Goal: Information Seeking & Learning: Learn about a topic

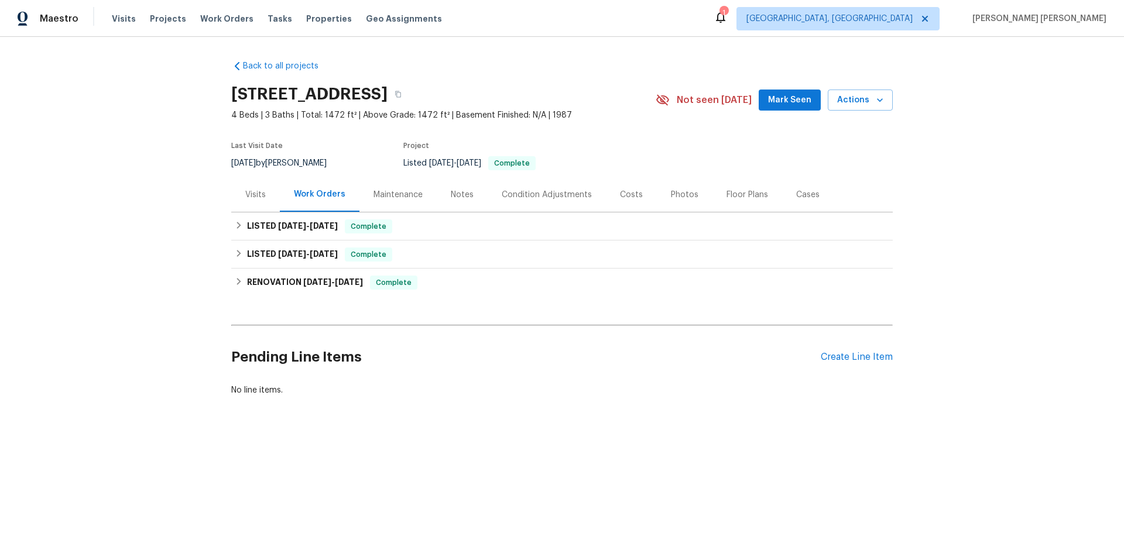
click at [566, 416] on div "Back to all projects [STREET_ADDRESS] 4 Beds | 3 Baths | Total: 1472 ft² | Abov…" at bounding box center [562, 256] width 1124 height 439
click at [254, 202] on div "Visits" at bounding box center [255, 194] width 49 height 35
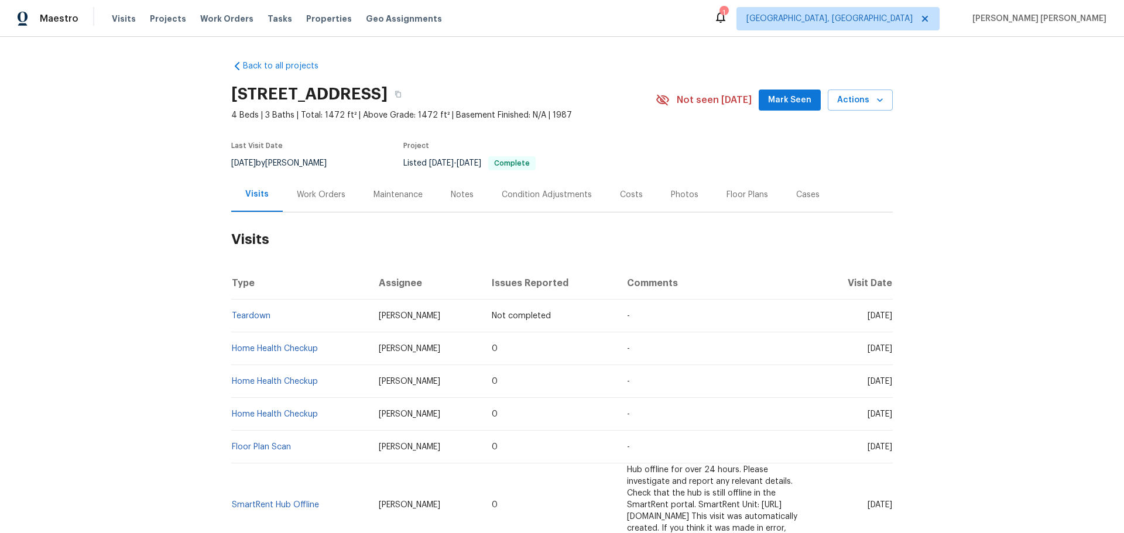
click at [325, 196] on div "Work Orders" at bounding box center [321, 195] width 49 height 12
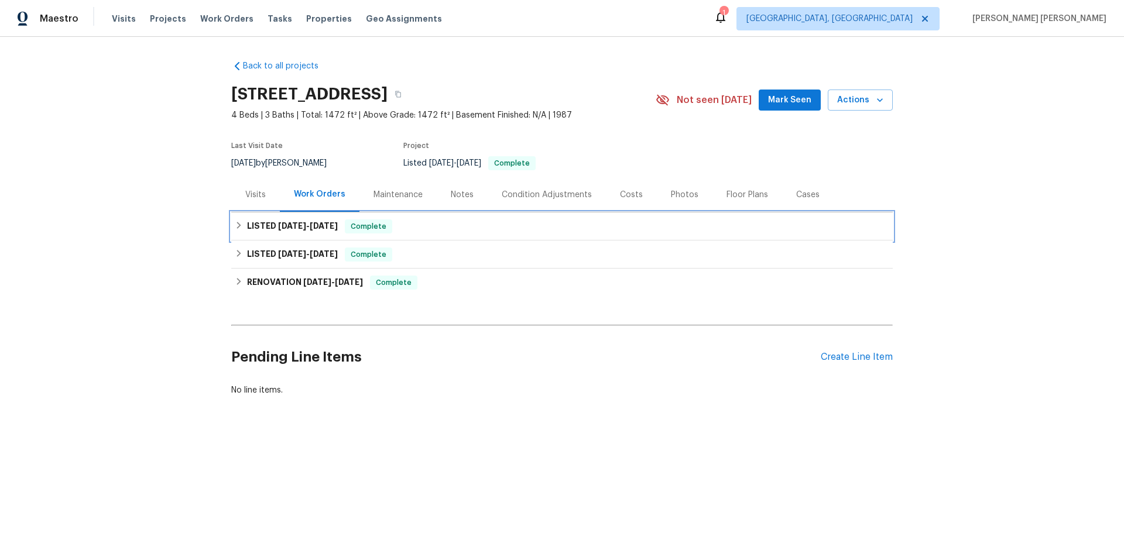
click at [253, 226] on h6 "LISTED [DATE] - [DATE]" at bounding box center [292, 227] width 91 height 14
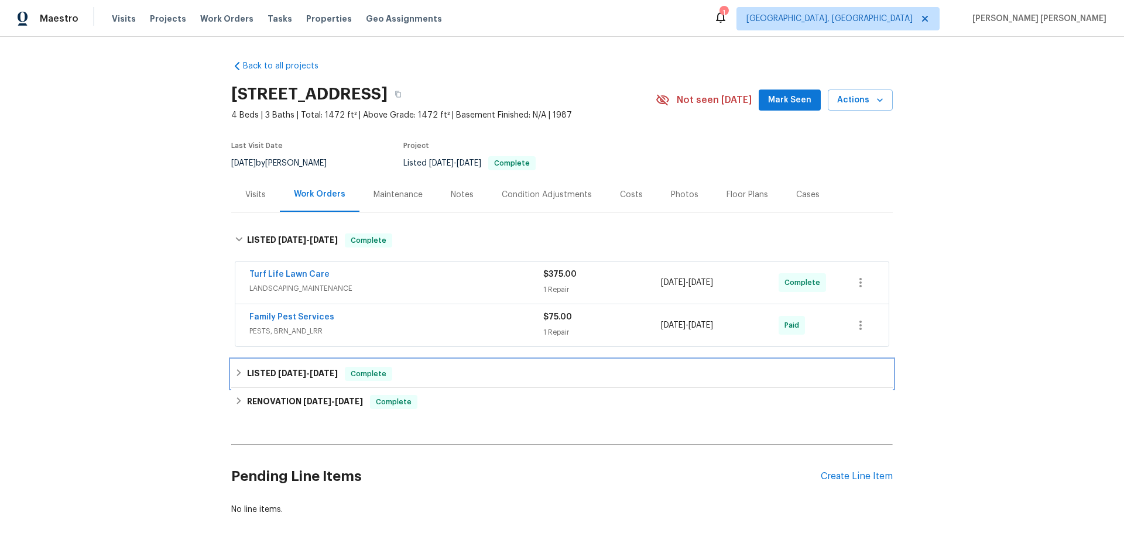
click at [238, 381] on div "LISTED [DATE] - [DATE] Complete" at bounding box center [562, 374] width 655 height 14
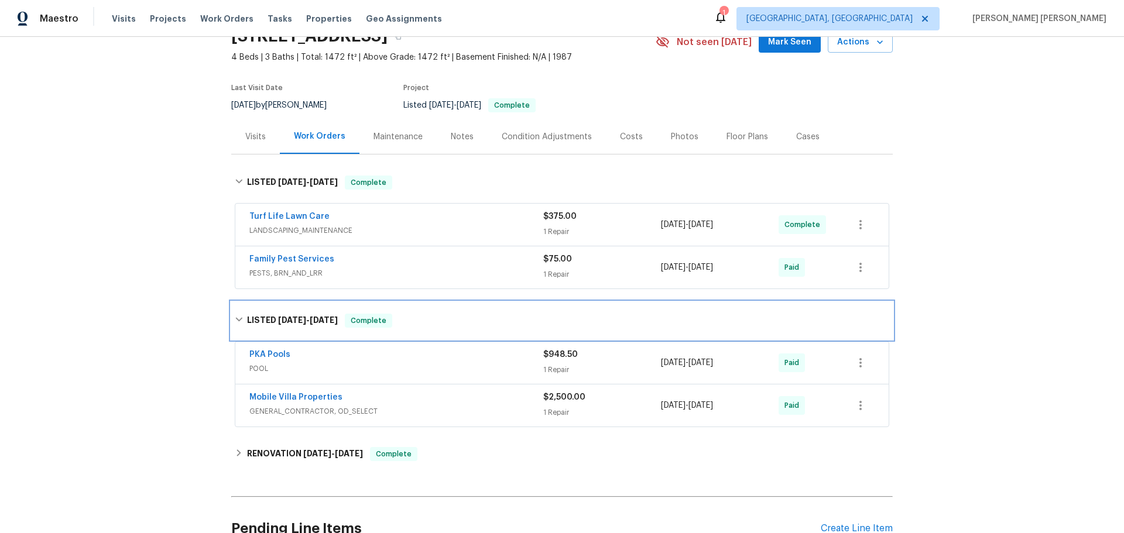
scroll to position [59, 0]
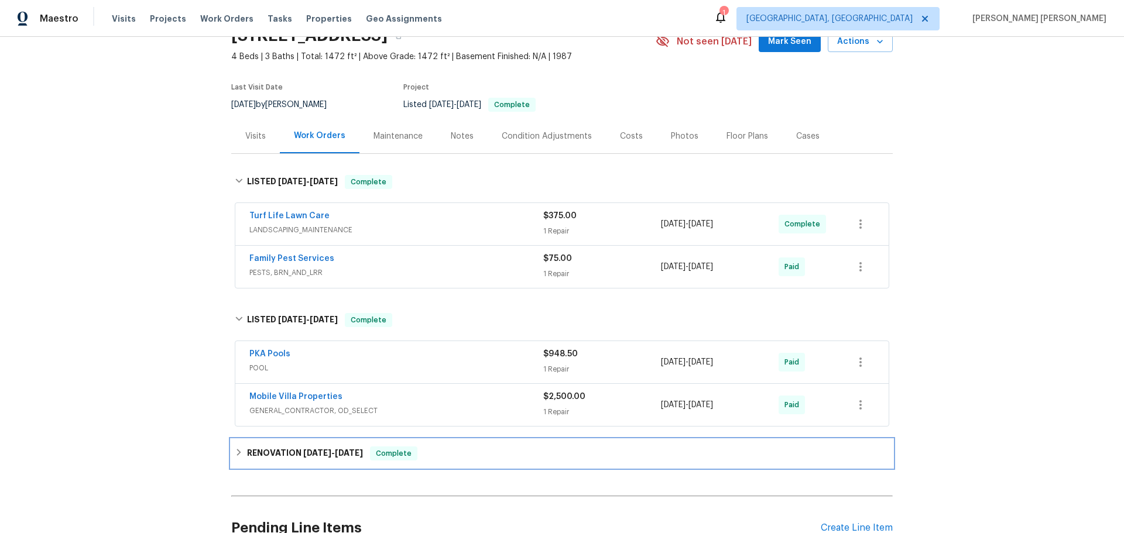
click at [240, 440] on div "RENOVATION [DATE] - [DATE] Complete" at bounding box center [562, 454] width 662 height 28
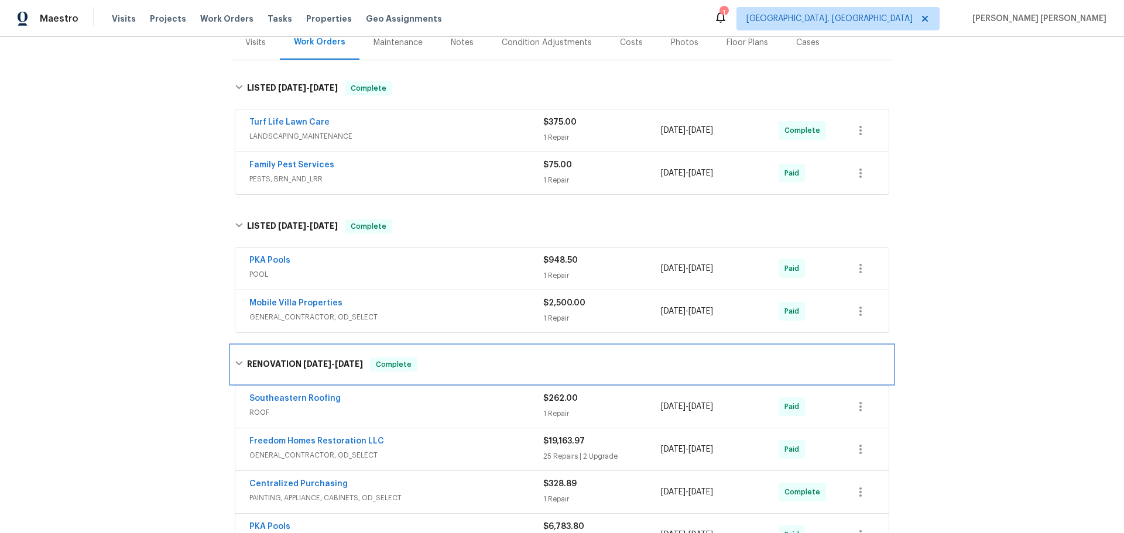
scroll to position [0, 0]
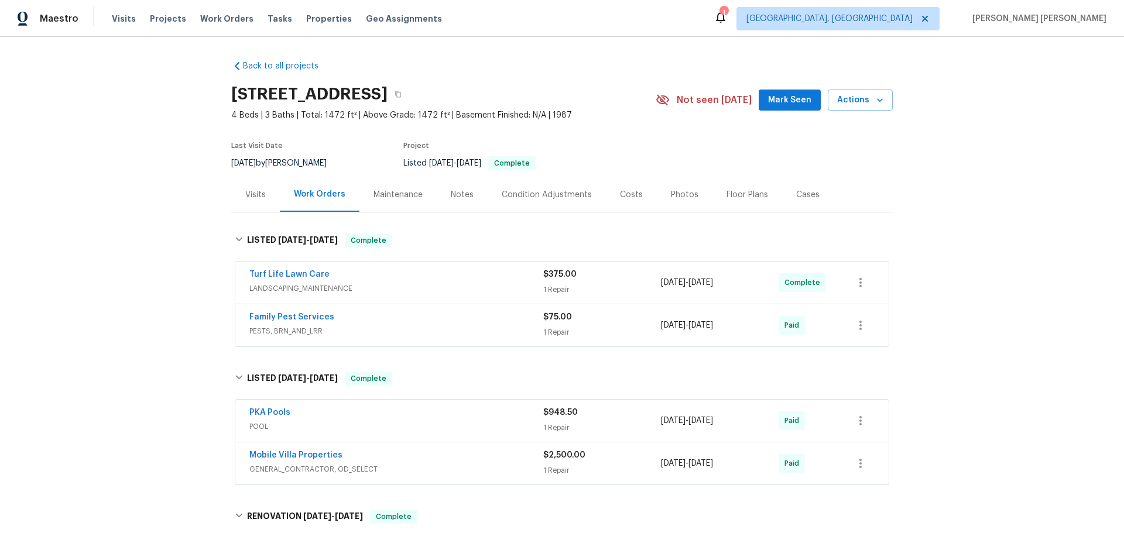
click at [416, 194] on div "Maintenance" at bounding box center [398, 194] width 77 height 35
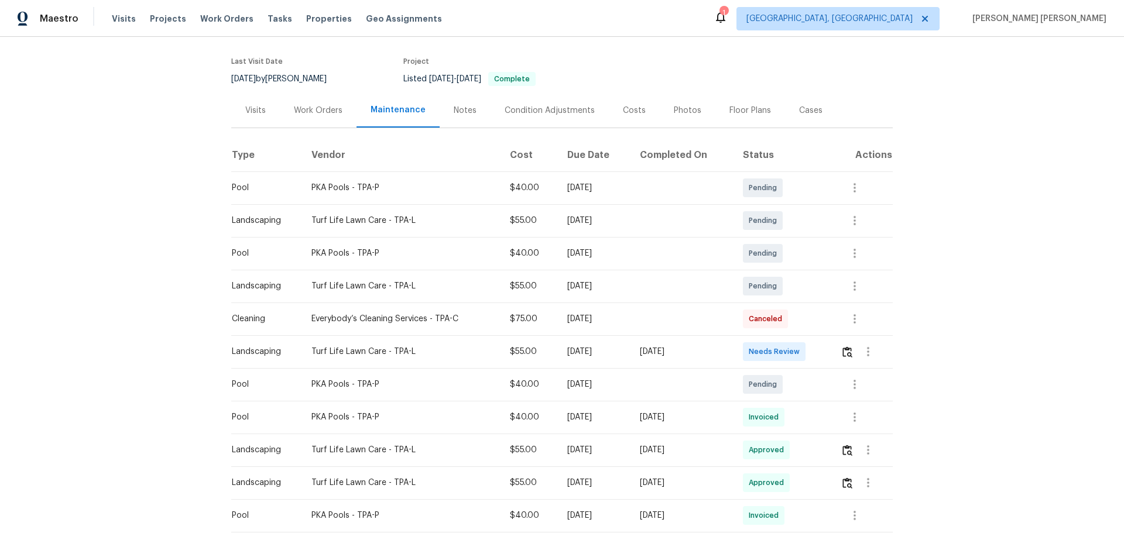
scroll to position [117, 0]
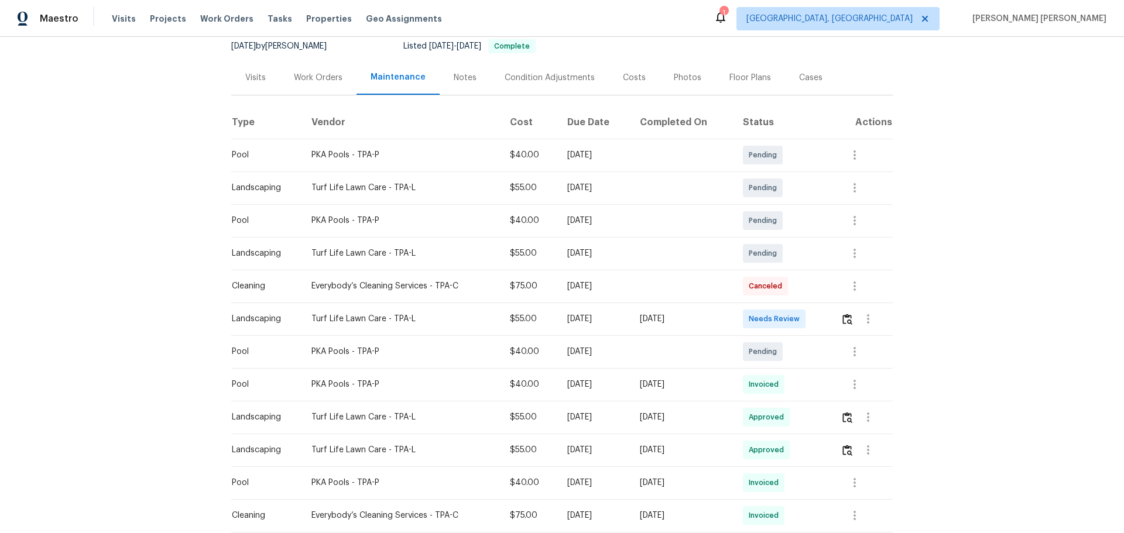
click at [454, 81] on div "Notes" at bounding box center [465, 78] width 23 height 12
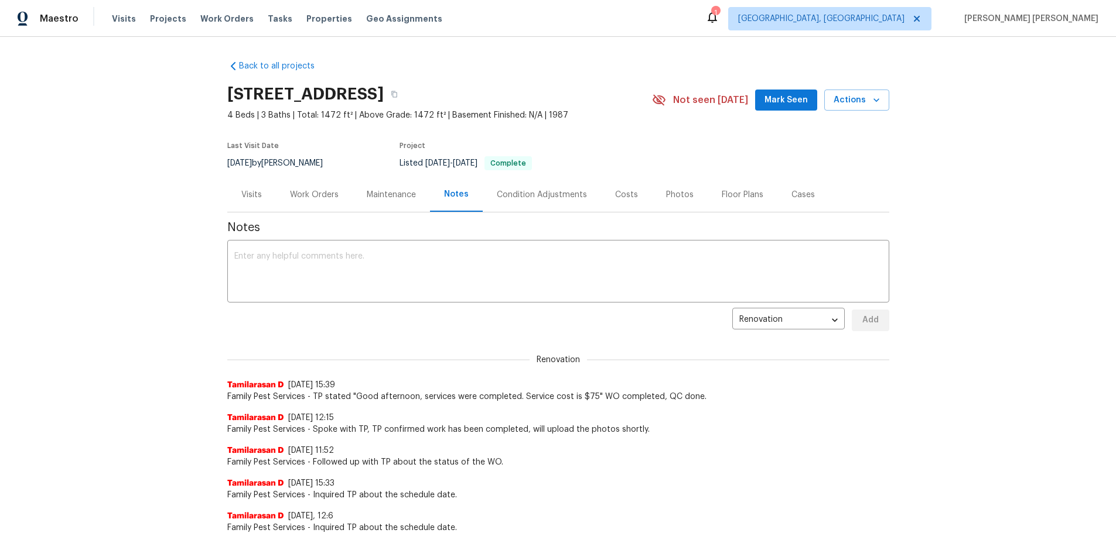
click at [508, 195] on div "Condition Adjustments" at bounding box center [542, 195] width 90 height 12
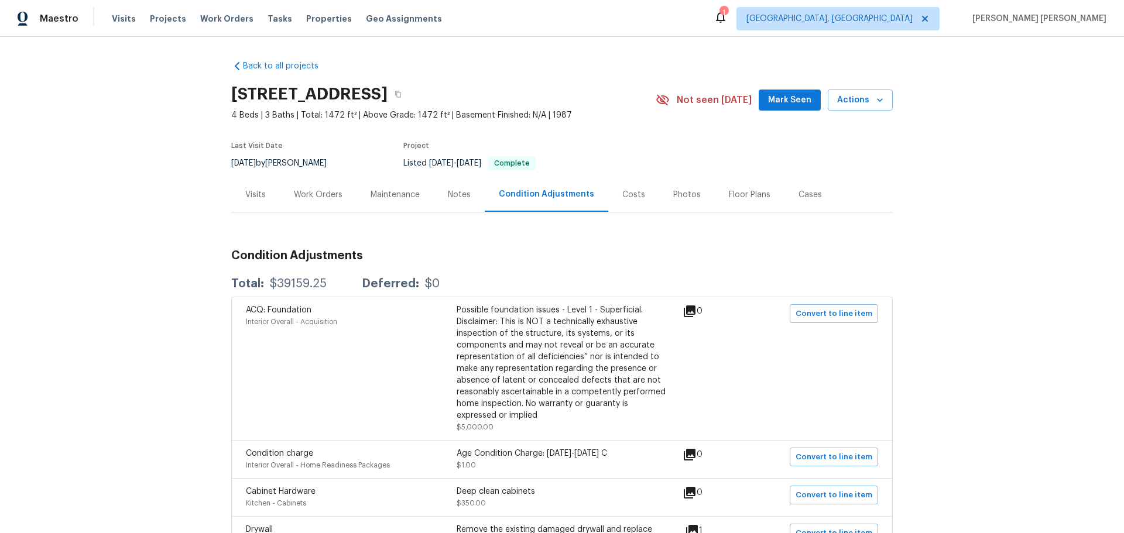
scroll to position [671, 0]
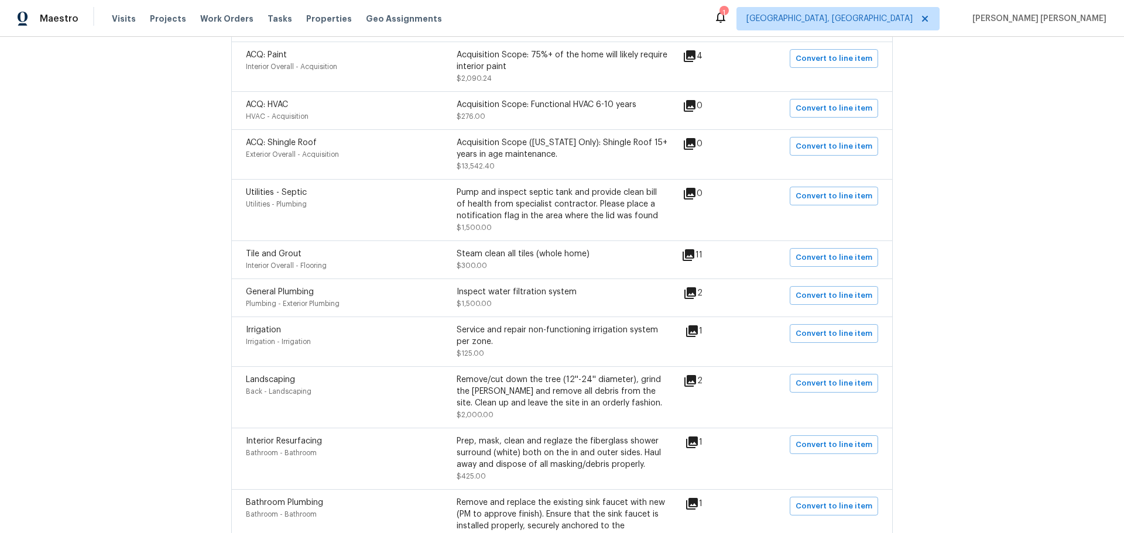
click at [686, 286] on icon at bounding box center [690, 293] width 14 height 14
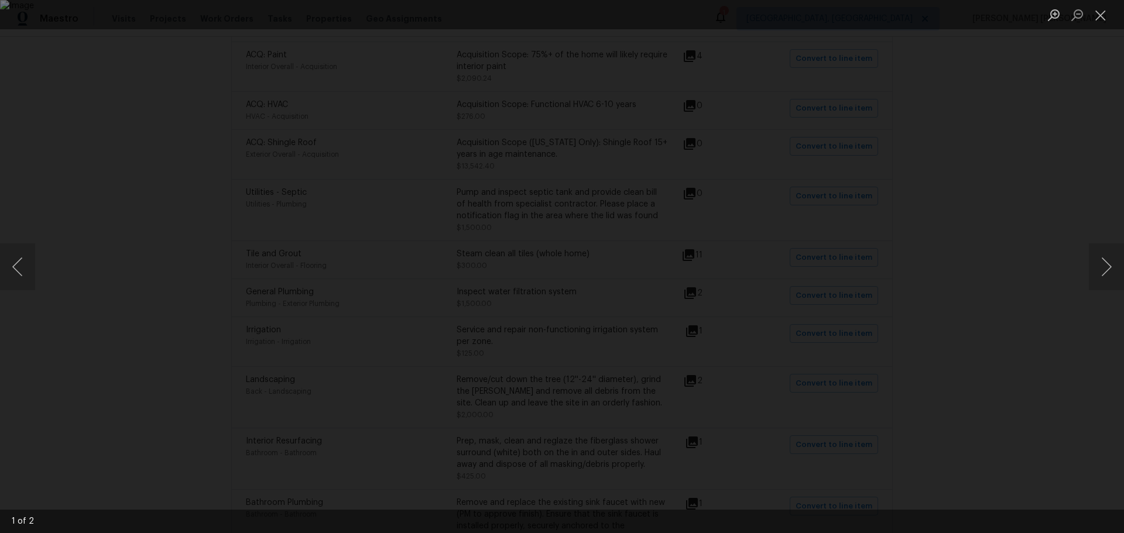
click at [942, 254] on div "Lightbox" at bounding box center [562, 266] width 1124 height 533
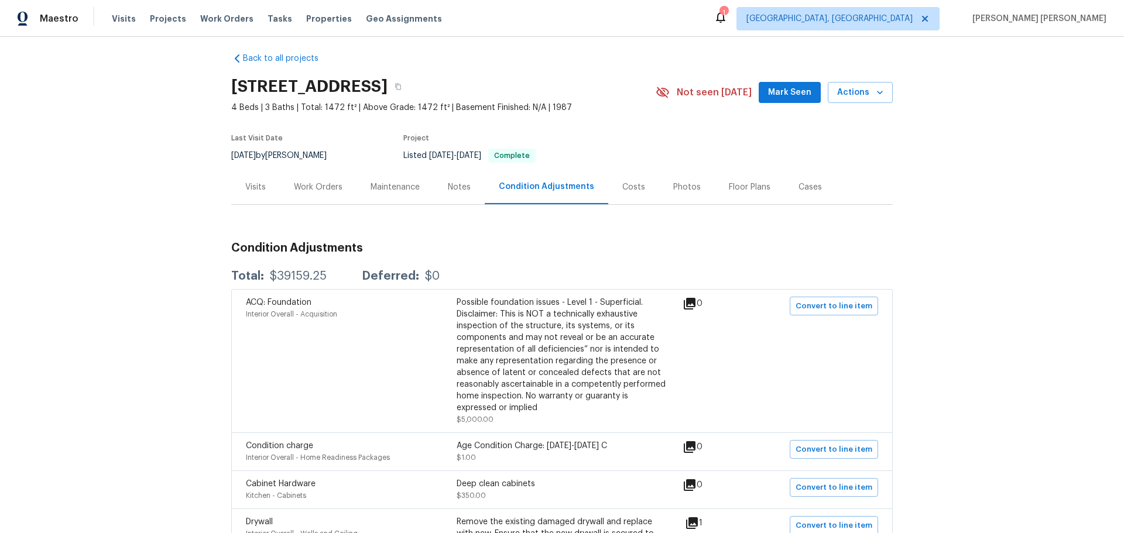
scroll to position [0, 0]
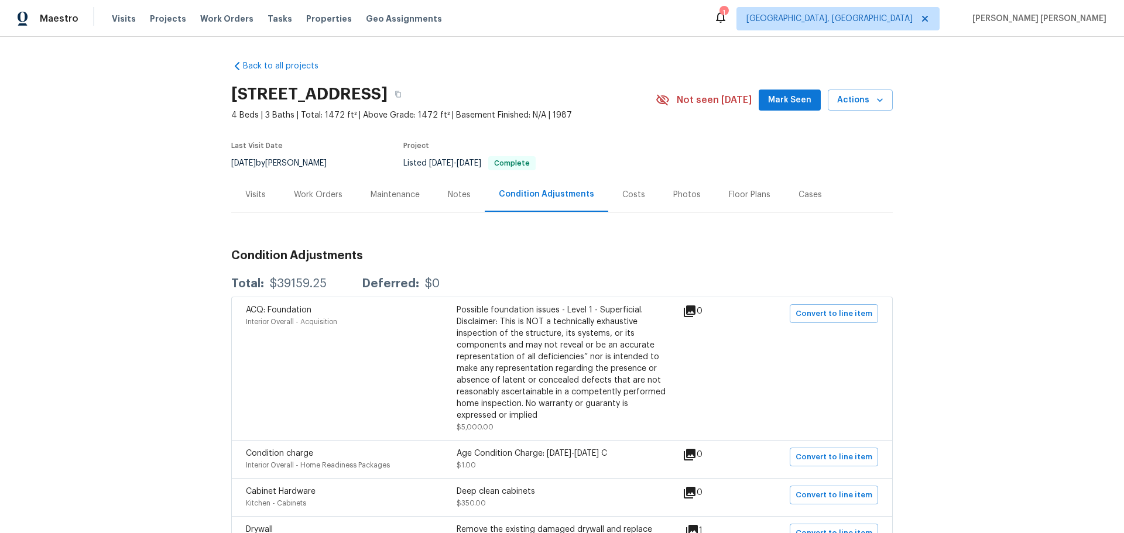
click at [635, 201] on div "Costs" at bounding box center [633, 194] width 51 height 35
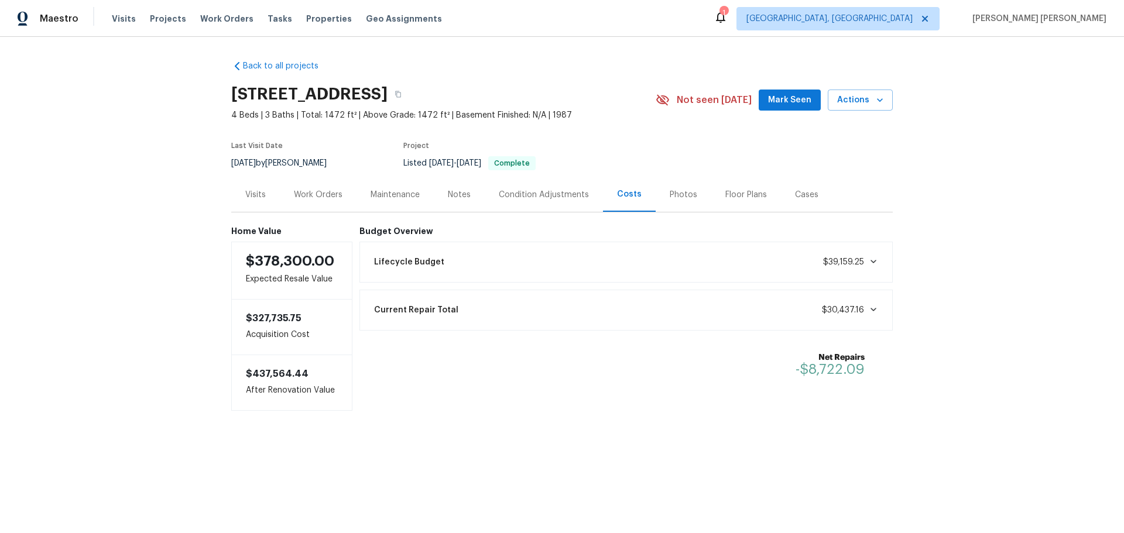
click at [569, 194] on div "Condition Adjustments" at bounding box center [544, 195] width 90 height 12
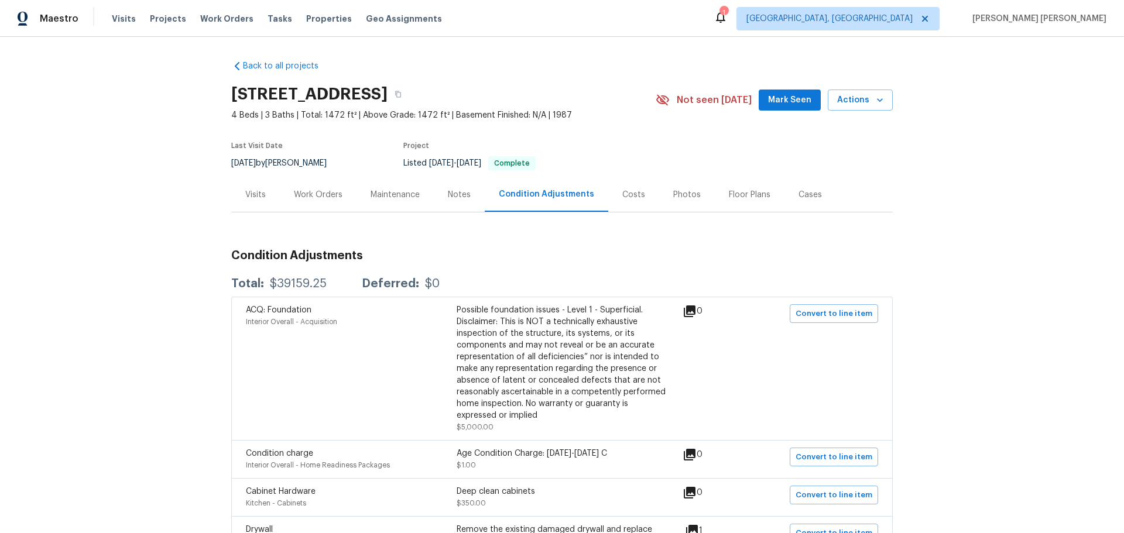
click at [693, 316] on icon at bounding box center [690, 312] width 14 height 14
click at [447, 202] on div "Notes" at bounding box center [459, 194] width 51 height 35
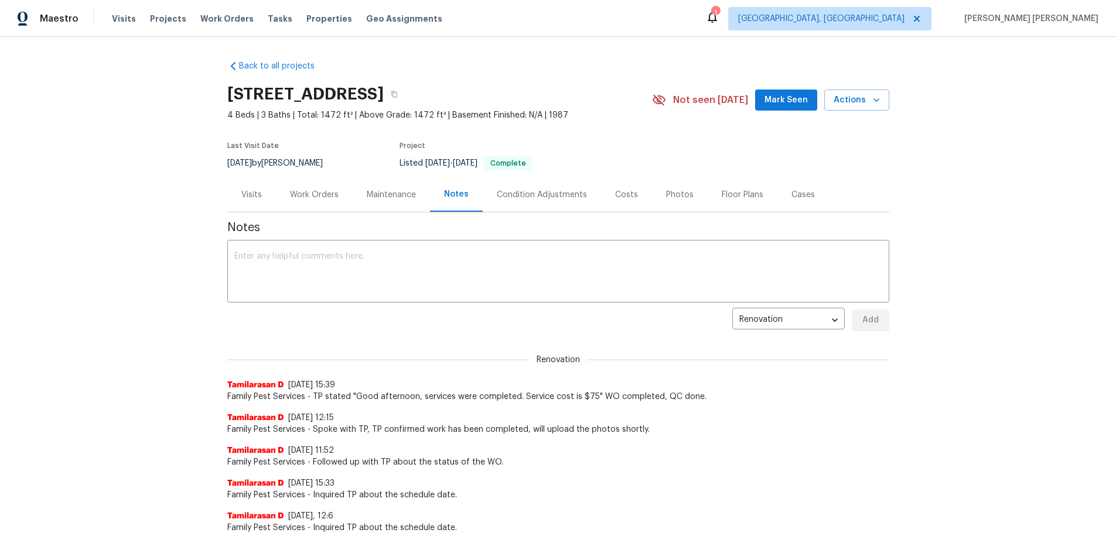
click at [381, 201] on div "Maintenance" at bounding box center [391, 194] width 77 height 35
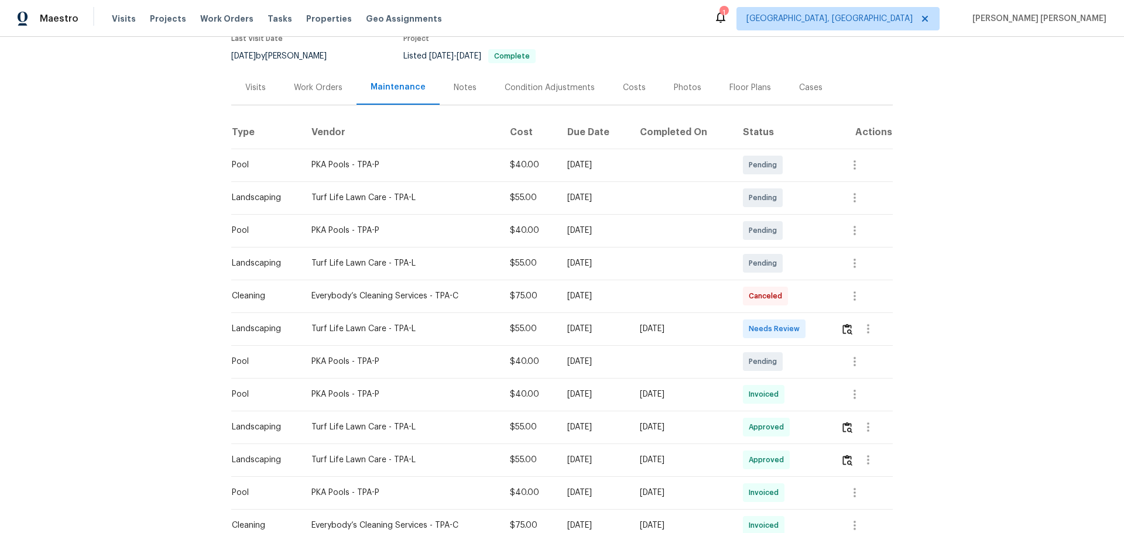
scroll to position [117, 0]
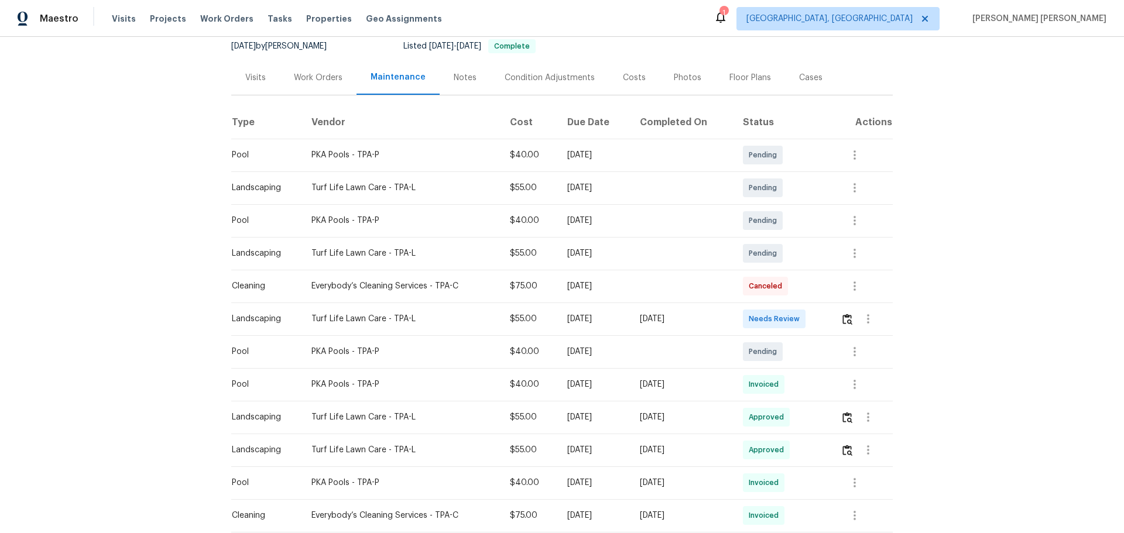
click at [320, 77] on div "Work Orders" at bounding box center [318, 78] width 49 height 12
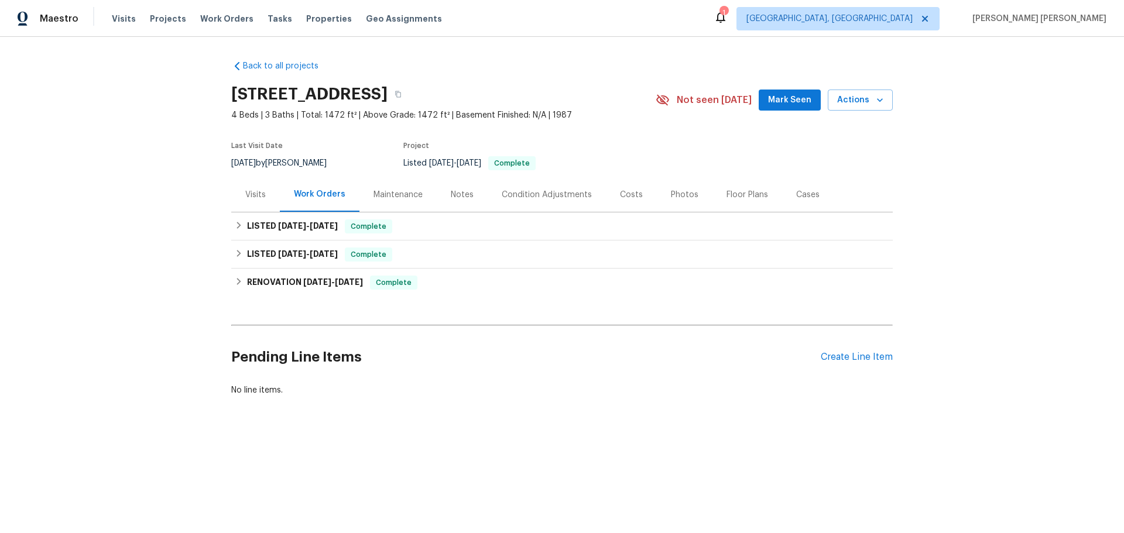
click at [262, 88] on h2 "[STREET_ADDRESS]" at bounding box center [309, 94] width 156 height 12
click at [236, 94] on h2 "[STREET_ADDRESS]" at bounding box center [309, 94] width 156 height 12
click at [269, 199] on div "Visits" at bounding box center [255, 194] width 49 height 35
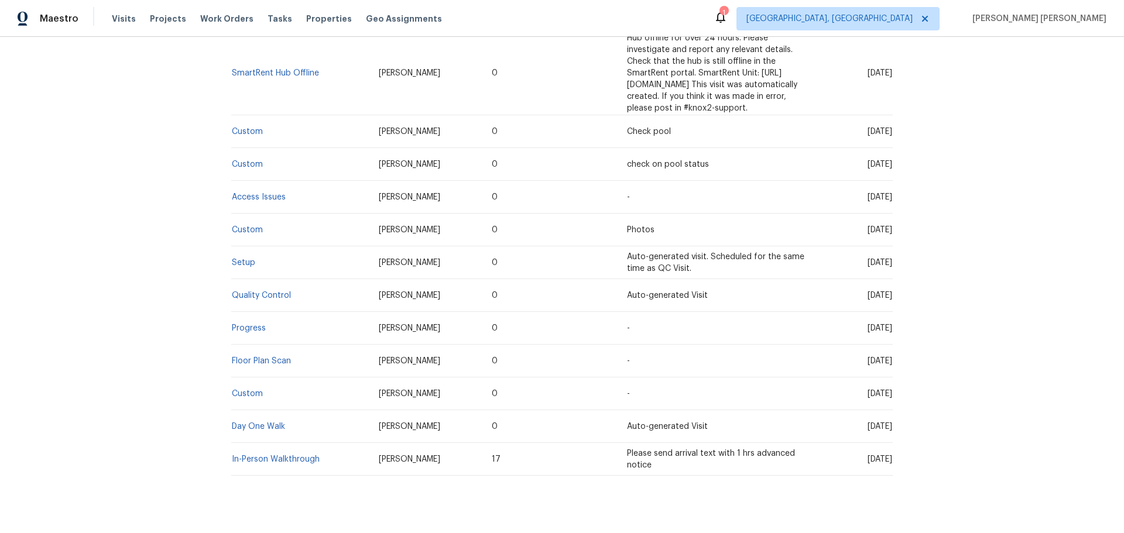
scroll to position [452, 0]
